Goal: Use online tool/utility: Use online tool/utility

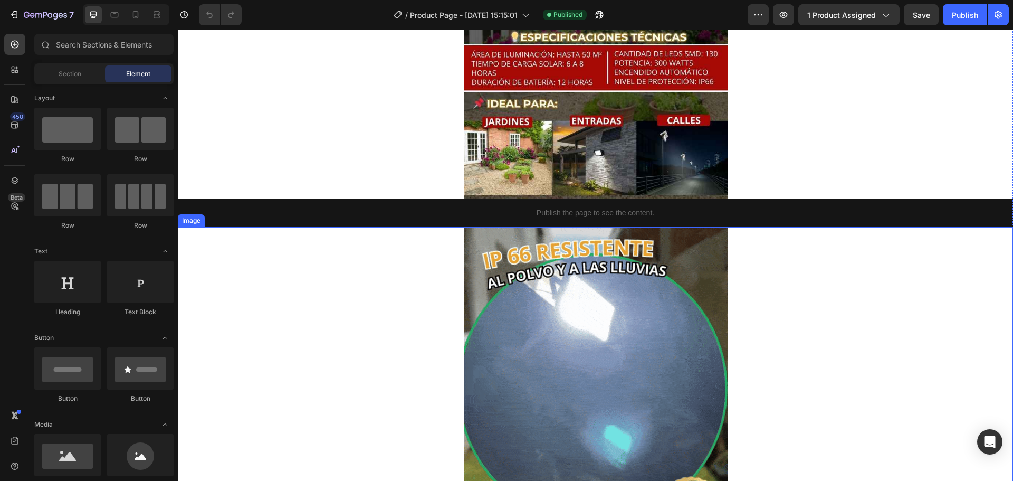
scroll to position [739, 0]
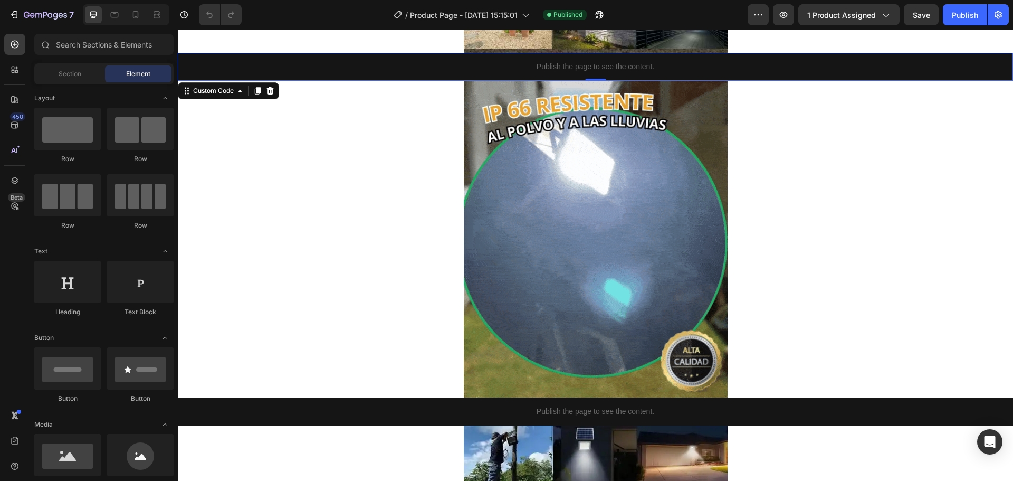
click at [517, 68] on p "Publish the page to see the content." at bounding box center [595, 66] width 835 height 11
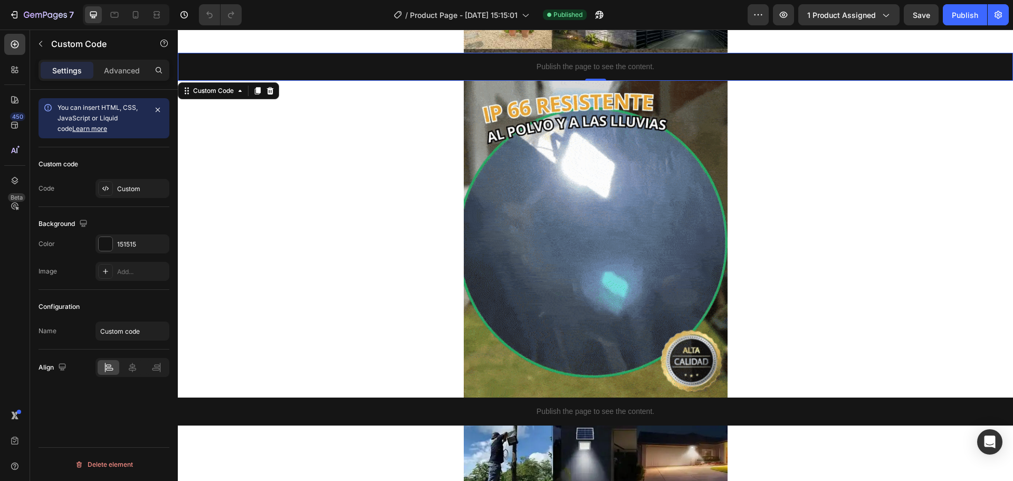
click at [603, 58] on div "Publish the page to see the content." at bounding box center [595, 67] width 835 height 28
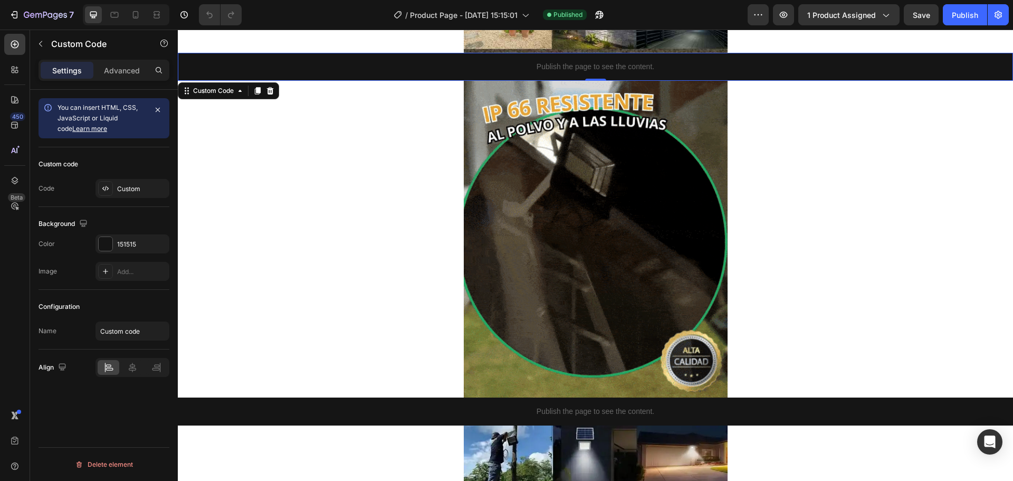
click at [603, 58] on div "Publish the page to see the content." at bounding box center [595, 67] width 835 height 28
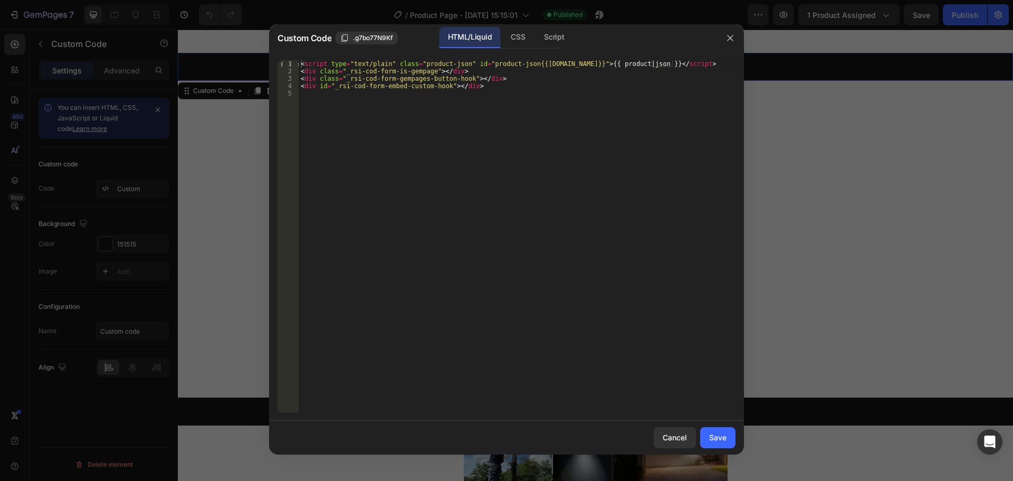
click at [515, 89] on div "< script type = "text/plain" class = "product-json" id = "product-json{{[DOMAIN…" at bounding box center [517, 243] width 437 height 367
type textarea "<div id="_rsi-cod-form-embed-custom-hook"></div>"
click at [523, 104] on div "< script type = "text/plain" class = "product-json" id = "product-json{{[DOMAIN…" at bounding box center [517, 236] width 437 height 352
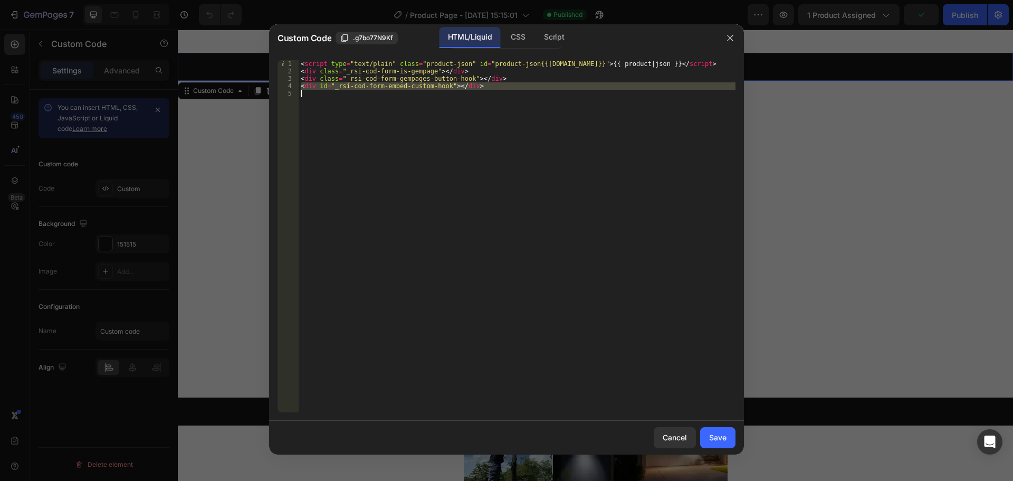
click at [523, 104] on div "< script type = "text/plain" class = "product-json" id = "product-json{{[DOMAIN…" at bounding box center [517, 243] width 437 height 367
drag, startPoint x: 509, startPoint y: 93, endPoint x: 312, endPoint y: 78, distance: 197.4
click at [312, 80] on div "< script type = "text/plain" class = "product-json" id = "product-json{{[DOMAIN…" at bounding box center [517, 243] width 437 height 367
type textarea "<div class="_rsi-cod-form-gempages-button-hook"></div> <div id="_rsi-cod-form-e…"
click at [337, 116] on div "< script type = "text/plain" class = "product-json" id = "product-json{{[DOMAIN…" at bounding box center [517, 236] width 437 height 352
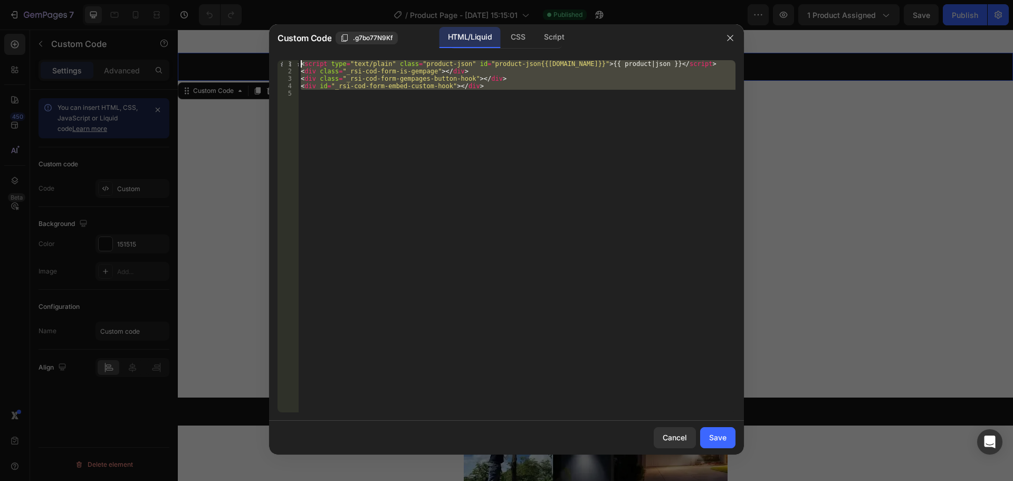
drag, startPoint x: 327, startPoint y: 108, endPoint x: 293, endPoint y: 62, distance: 57.4
click at [293, 62] on div "1 2 3 4 5 < script type = "text/plain" class = "product-json" id = "product-jso…" at bounding box center [507, 236] width 458 height 352
type textarea "<script type="text/plain" class="product-json" id="product-json{{[DOMAIN_NAME]}…"
click at [688, 436] on button "Cancel" at bounding box center [675, 437] width 42 height 21
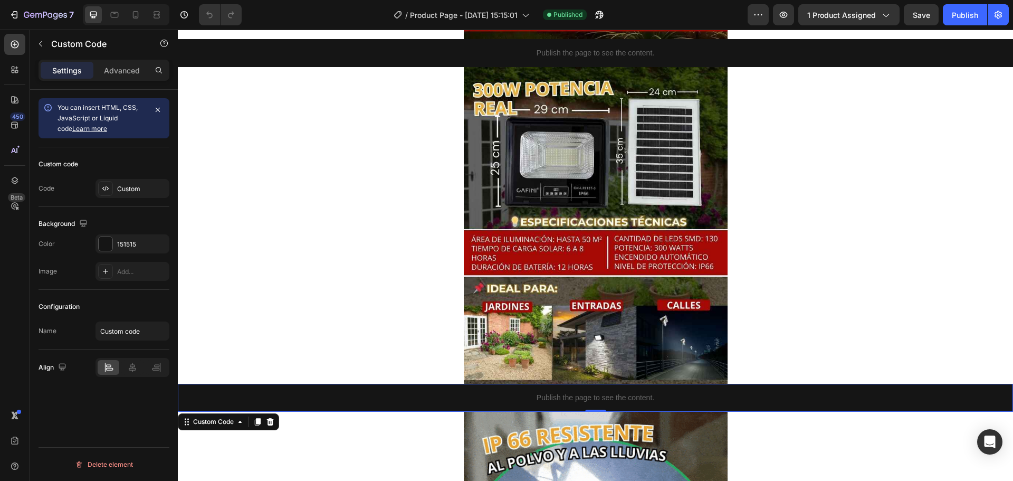
scroll to position [369, 0]
